Goal: Entertainment & Leisure: Consume media (video, audio)

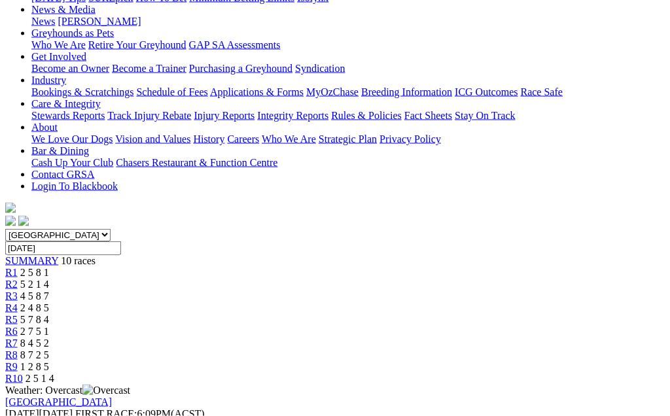
scroll to position [198, 0]
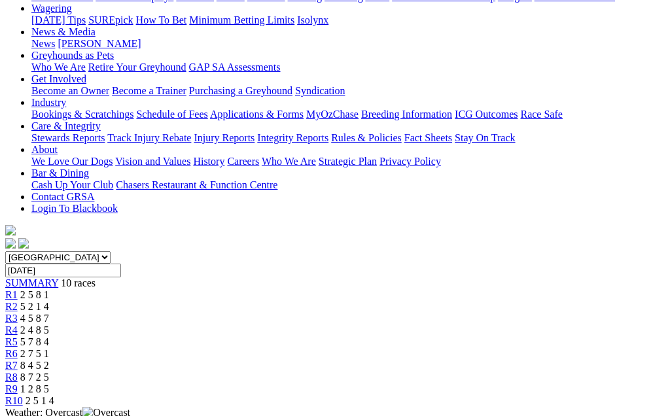
scroll to position [172, 0]
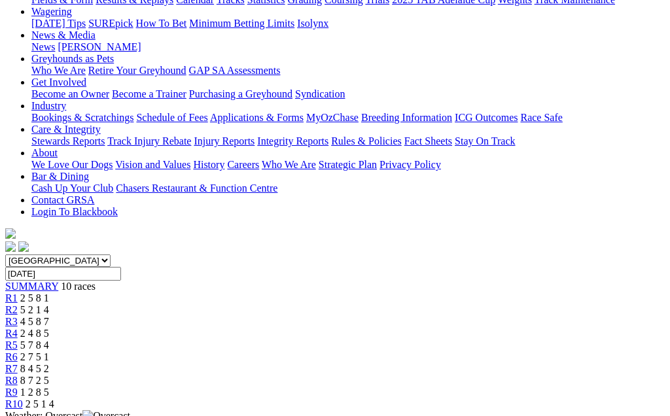
click at [18, 351] on span "R6" at bounding box center [11, 356] width 12 height 11
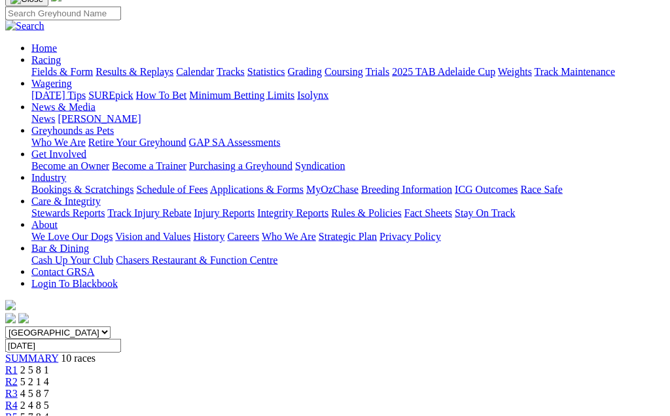
scroll to position [101, 0]
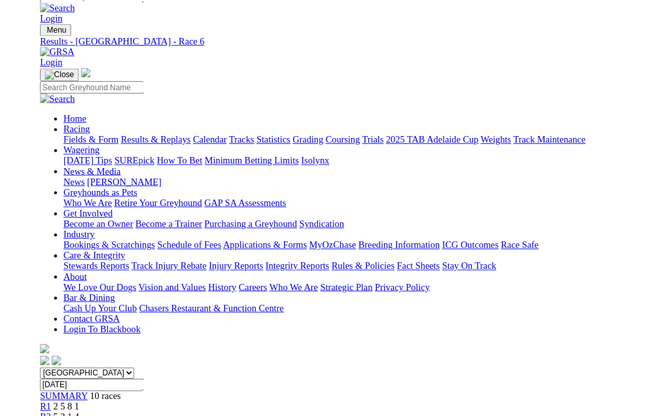
scroll to position [157, 0]
